Goal: Transaction & Acquisition: Purchase product/service

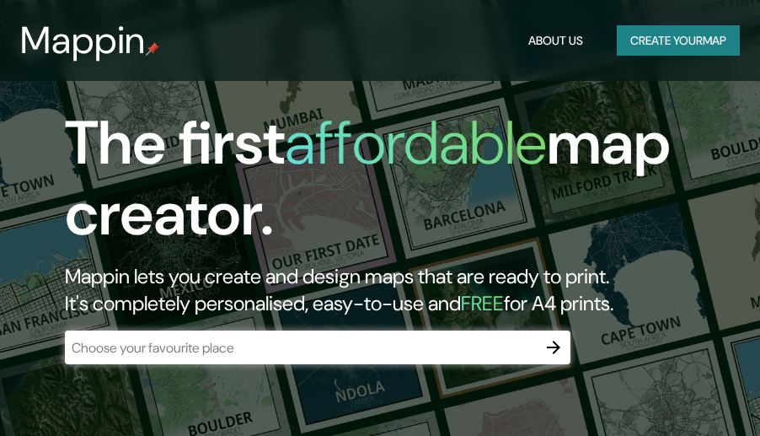
scroll to position [84, 0]
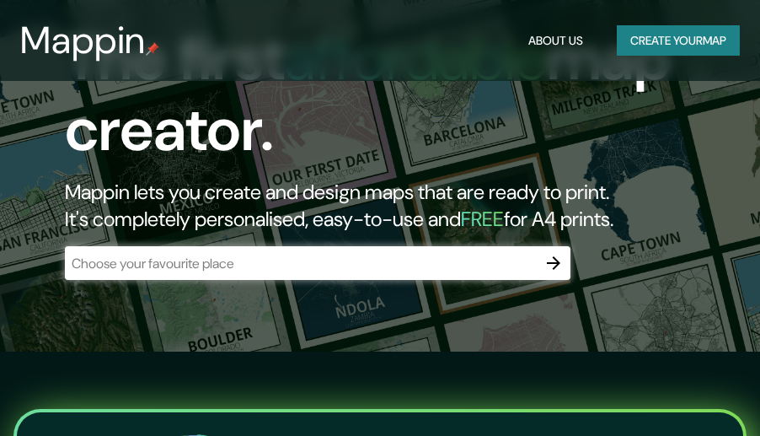
click at [123, 261] on input "text" at bounding box center [301, 263] width 472 height 19
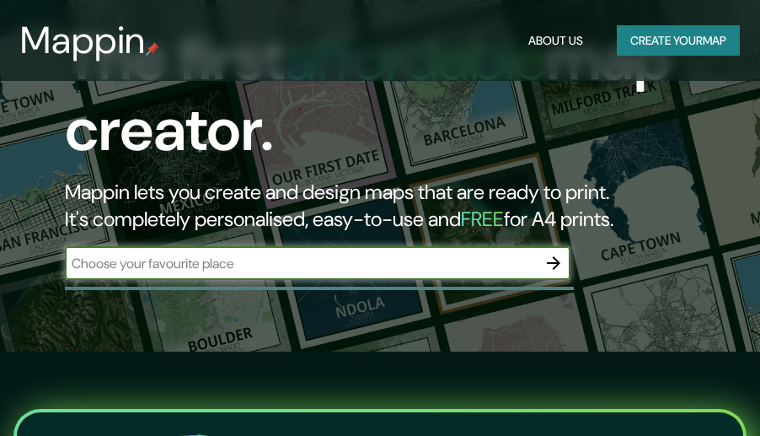
click at [122, 261] on input "text" at bounding box center [301, 263] width 472 height 19
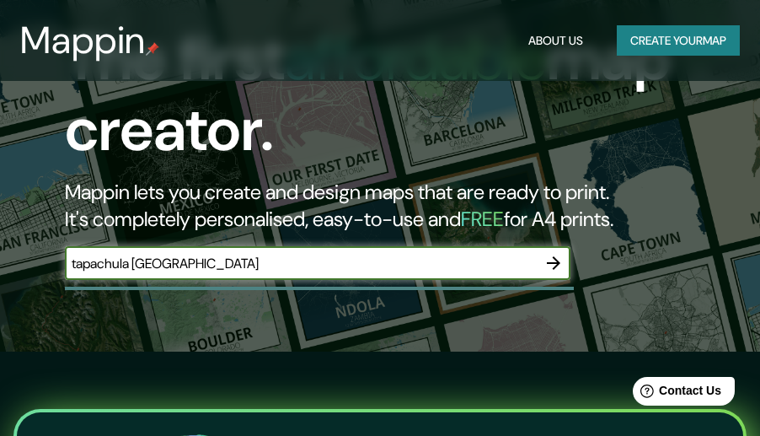
type input "tapachula [GEOGRAPHIC_DATA]"
click at [555, 264] on icon "button" at bounding box center [553, 262] width 13 height 13
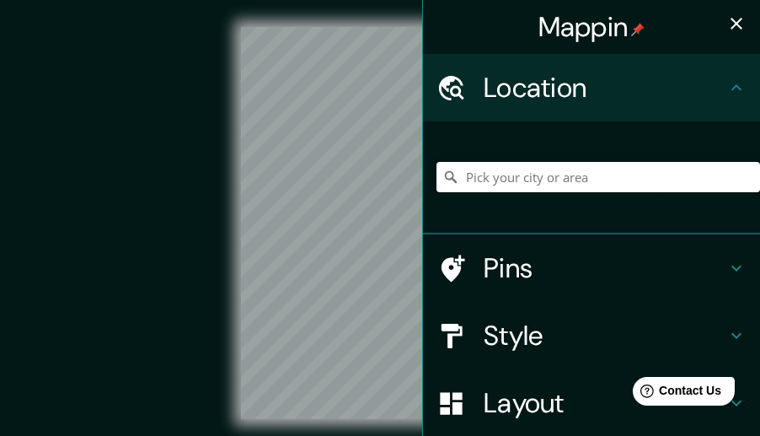
click at [455, 185] on input "Pick your city or area" at bounding box center [599, 177] width 324 height 30
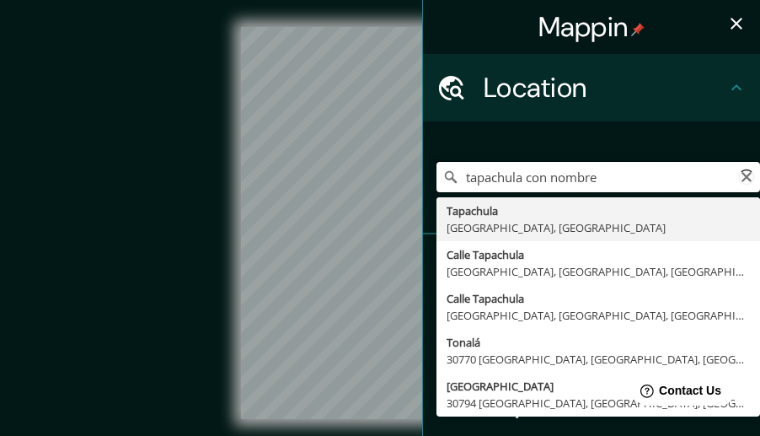
click at [543, 177] on input "tapachula con nombre" at bounding box center [599, 177] width 324 height 30
click at [542, 177] on input "tapachula con nombre" at bounding box center [599, 177] width 324 height 30
click at [538, 177] on input "tapachula con nombre" at bounding box center [599, 177] width 324 height 30
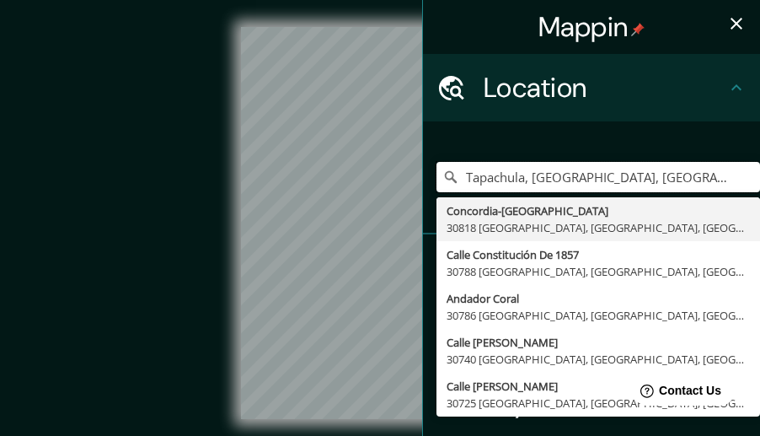
type input "Concordia-[GEOGRAPHIC_DATA], 30818 [GEOGRAPHIC_DATA], [GEOGRAPHIC_DATA], [GEOGR…"
